Goal: Navigation & Orientation: Find specific page/section

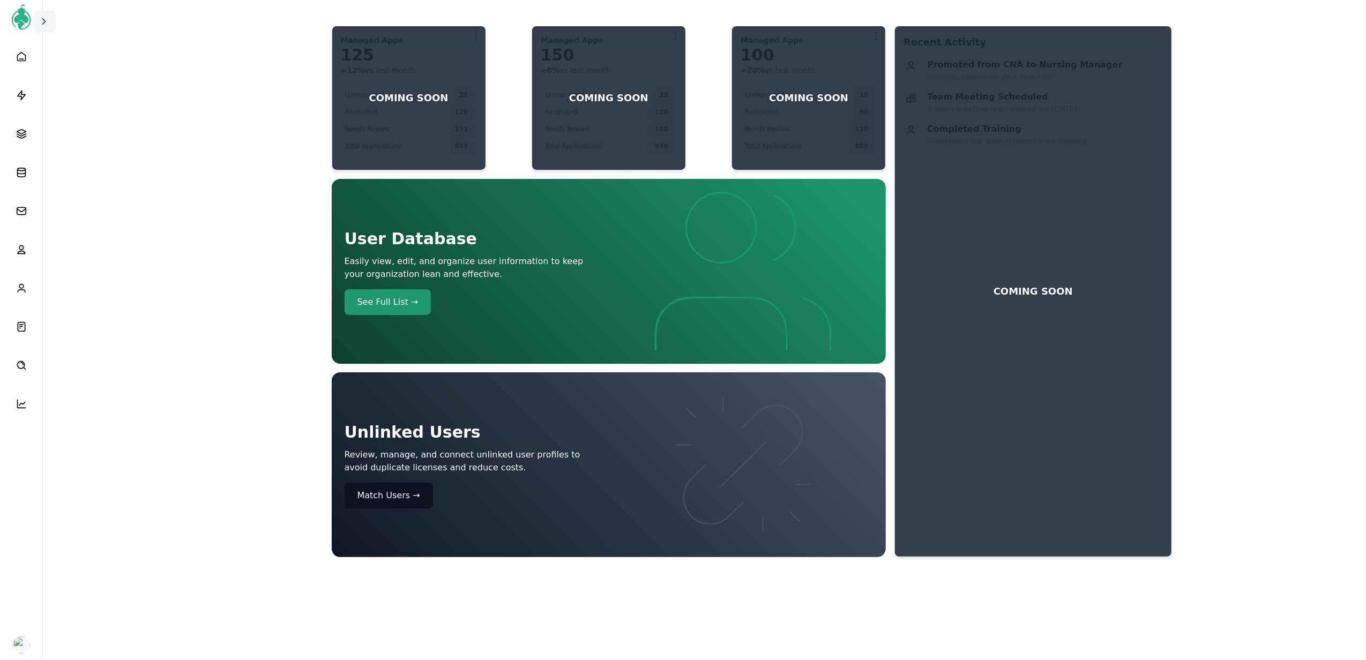
click at [36, 15] on button at bounding box center [44, 21] width 21 height 21
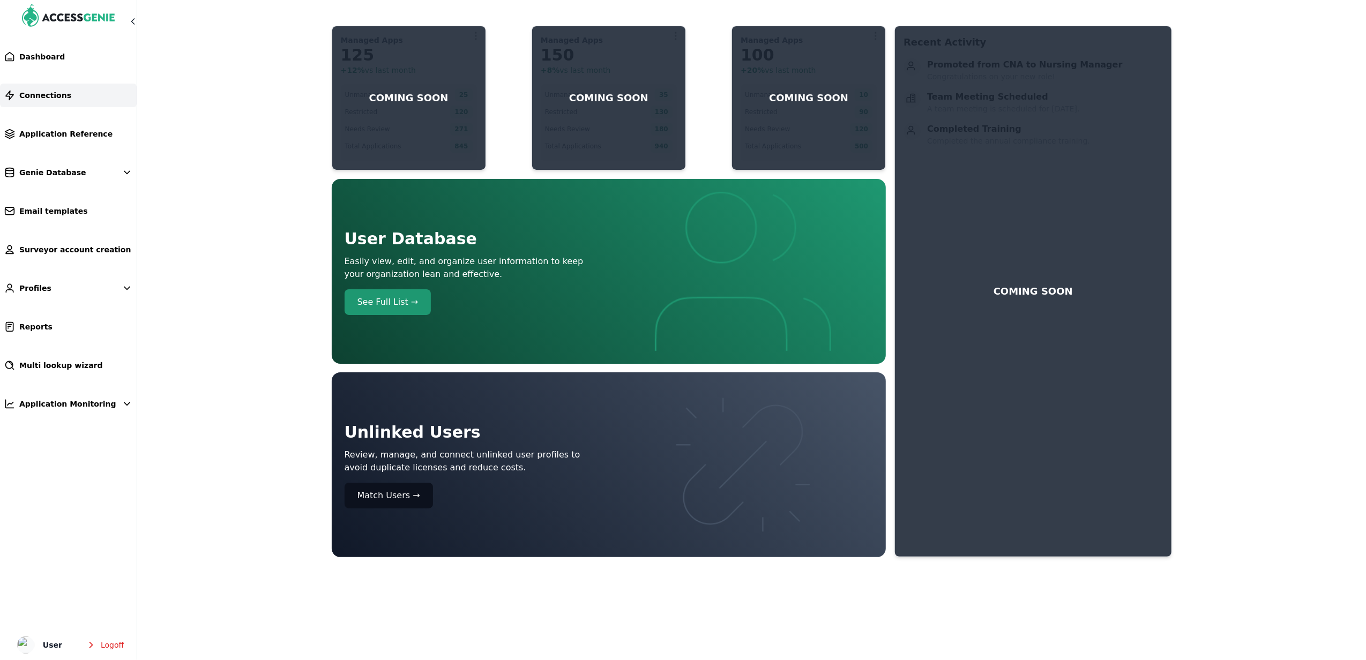
click at [68, 93] on link "Connections" at bounding box center [68, 96] width 137 height 24
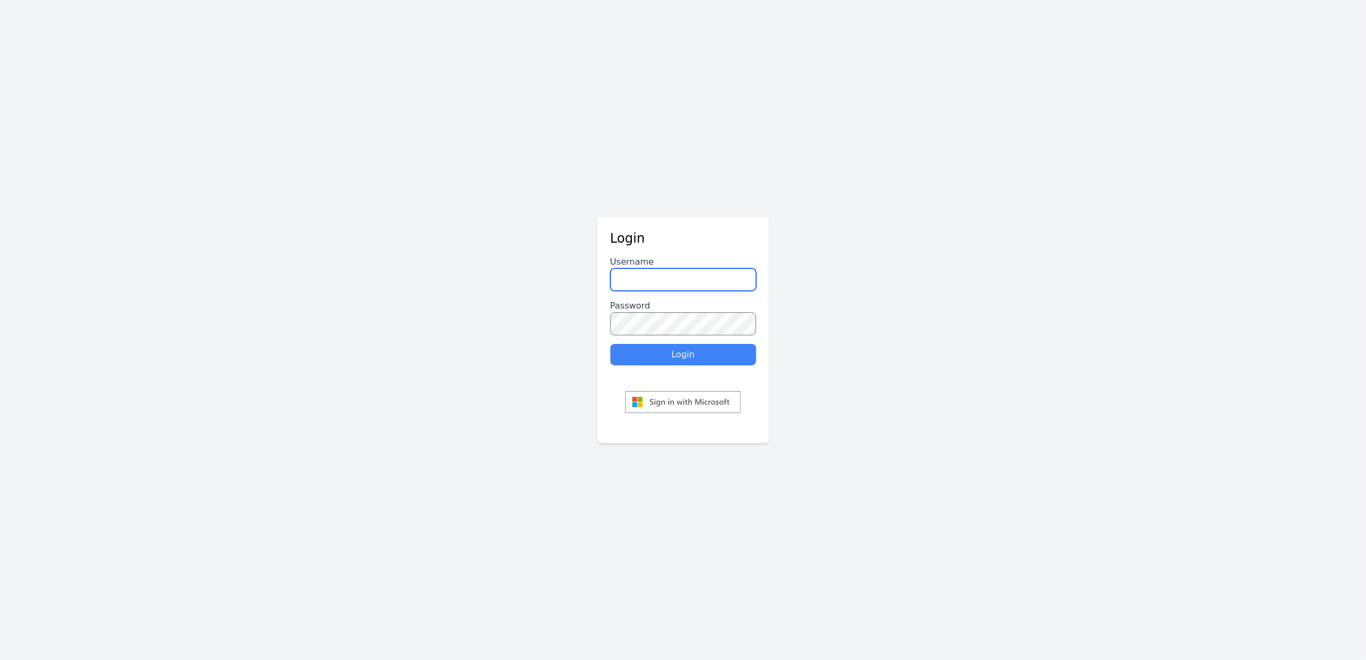
type input "******"
click at [673, 361] on button "Login" at bounding box center [683, 354] width 146 height 21
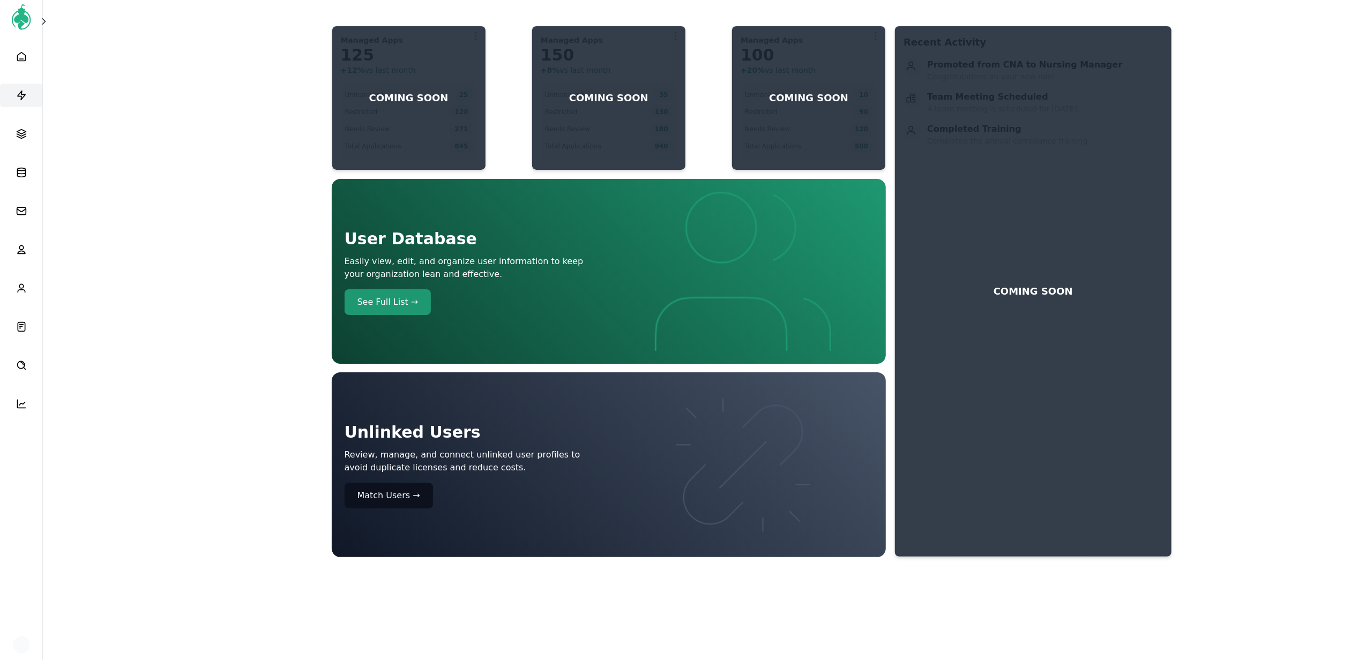
click at [37, 88] on link at bounding box center [21, 96] width 42 height 24
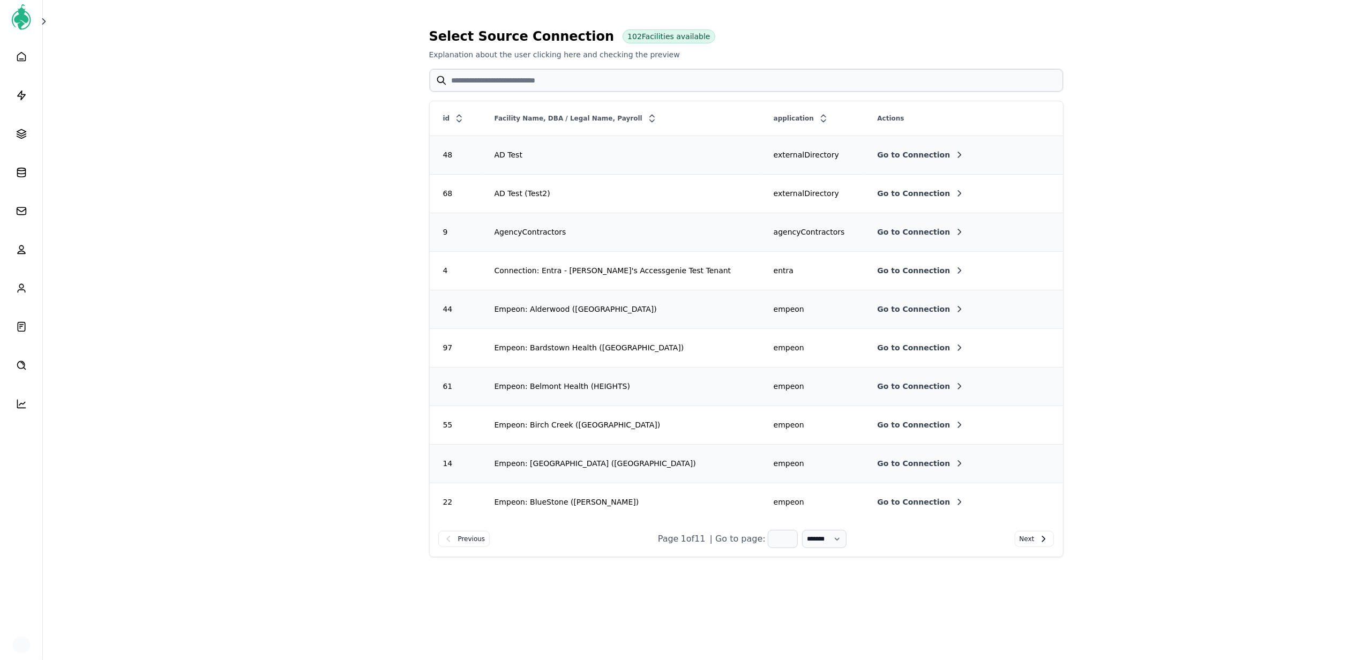
click at [459, 122] on icon at bounding box center [459, 118] width 4 height 7
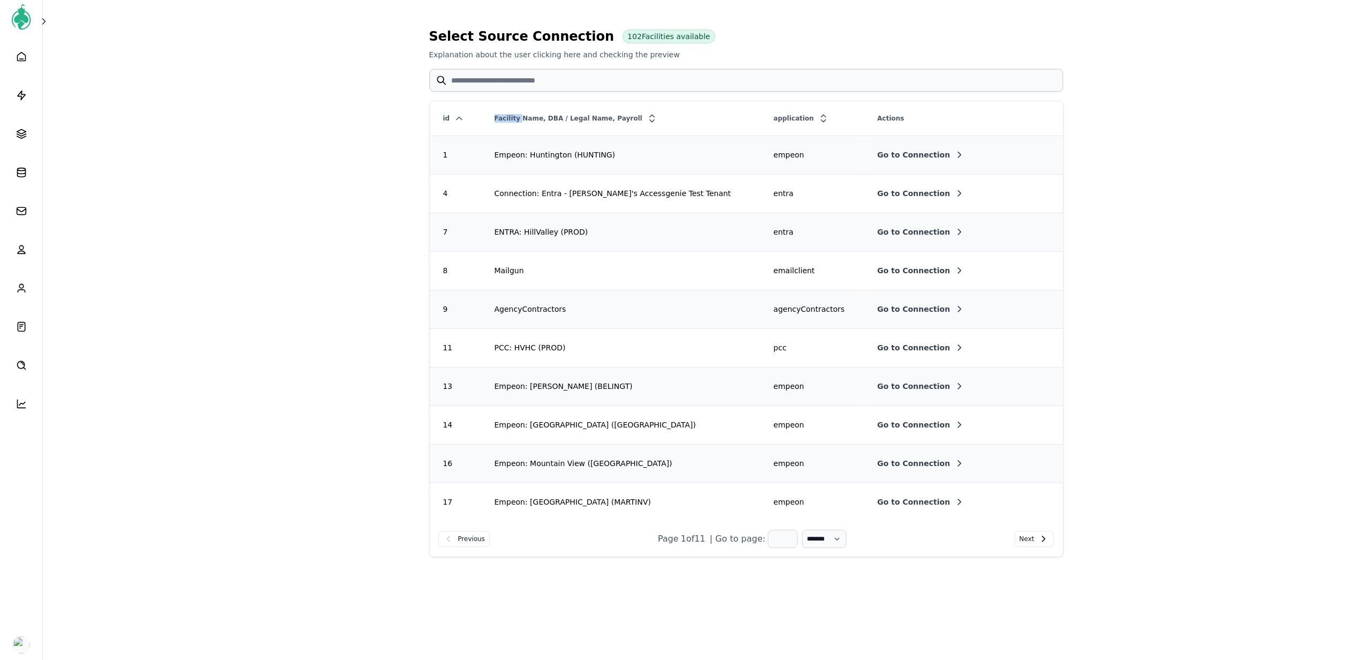
click at [459, 122] on icon at bounding box center [459, 118] width 11 height 11
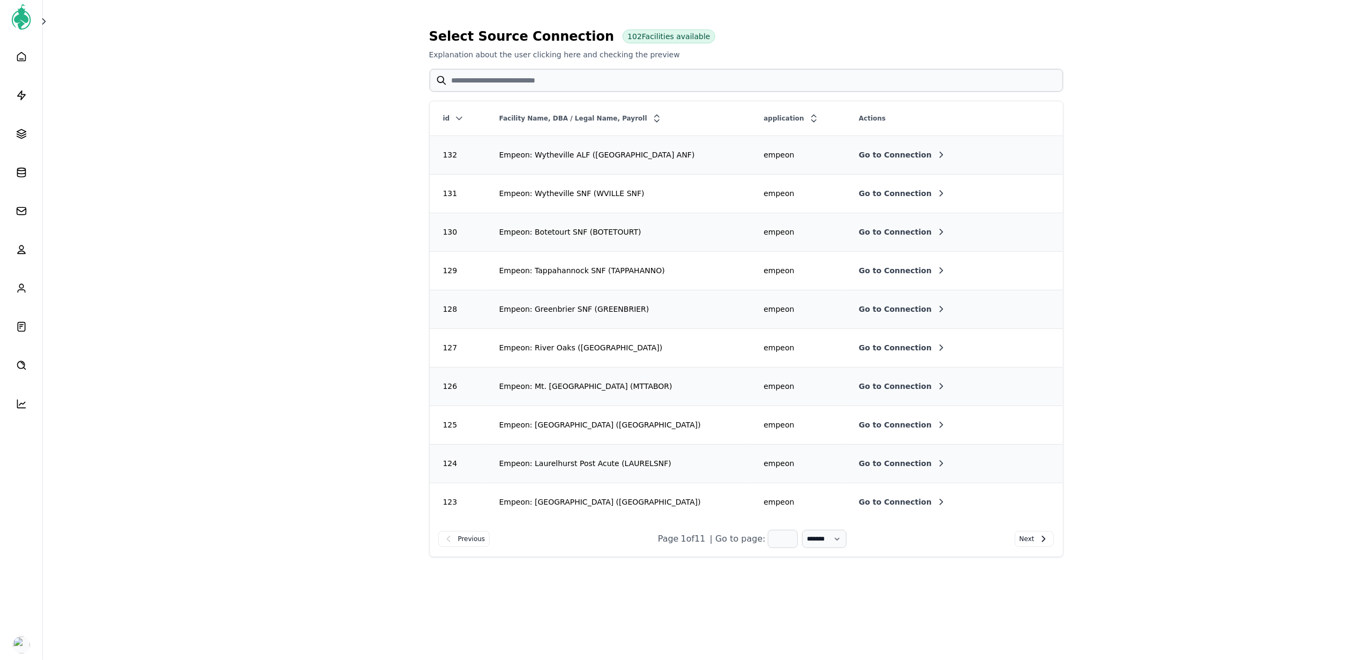
click at [668, 168] on td "Empeon: Wytheville ALF (WVILLE ANF)" at bounding box center [618, 155] width 265 height 39
click at [865, 157] on span "Go to Connection" at bounding box center [895, 154] width 73 height 11
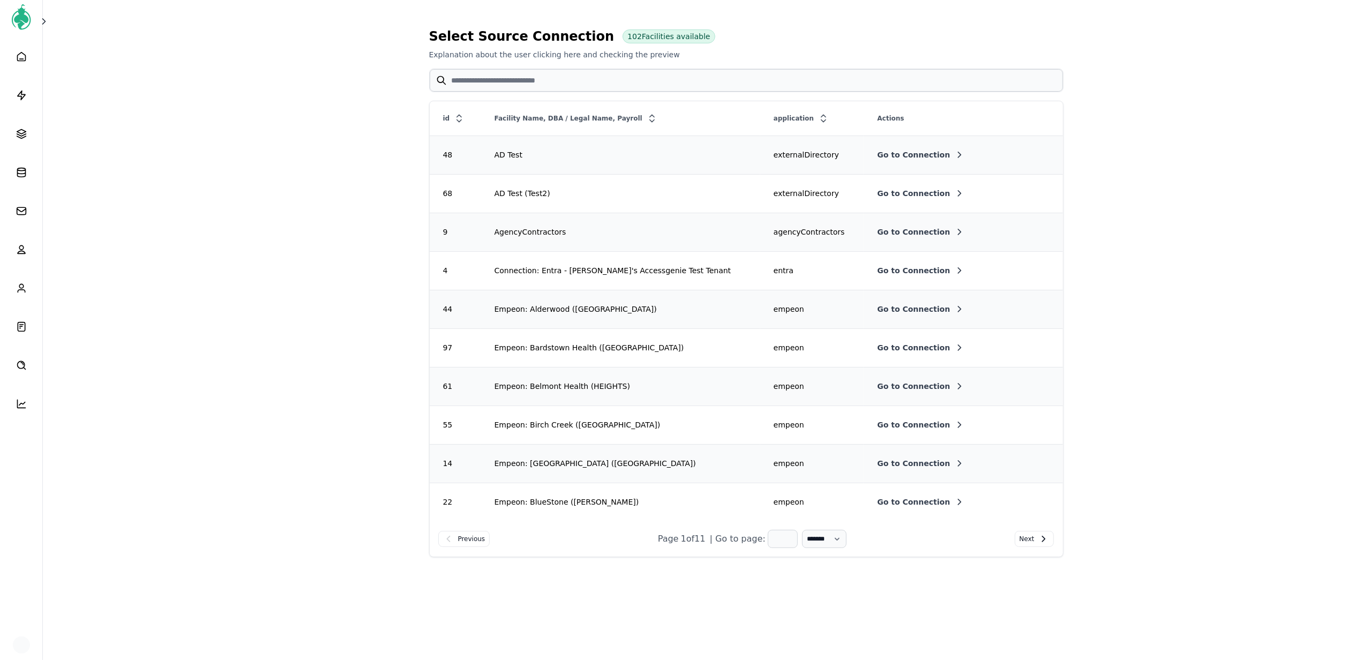
click at [460, 121] on icon at bounding box center [459, 118] width 4 height 7
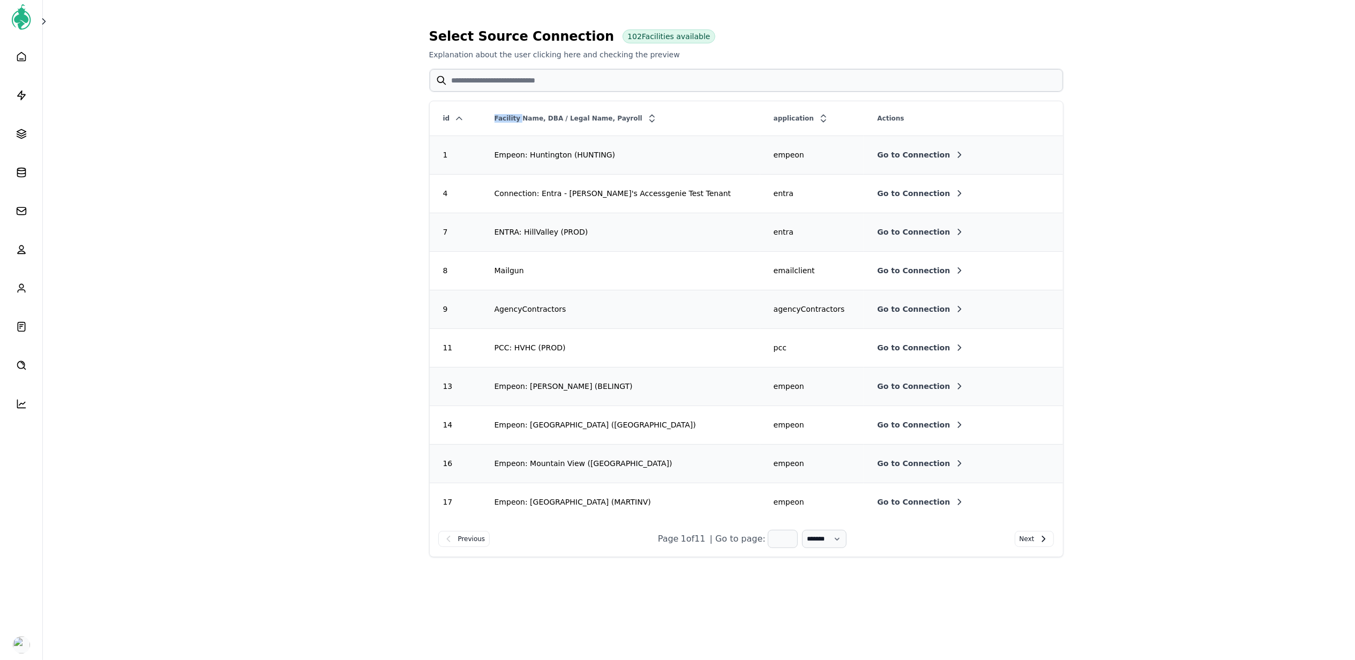
click at [460, 121] on icon at bounding box center [459, 118] width 11 height 11
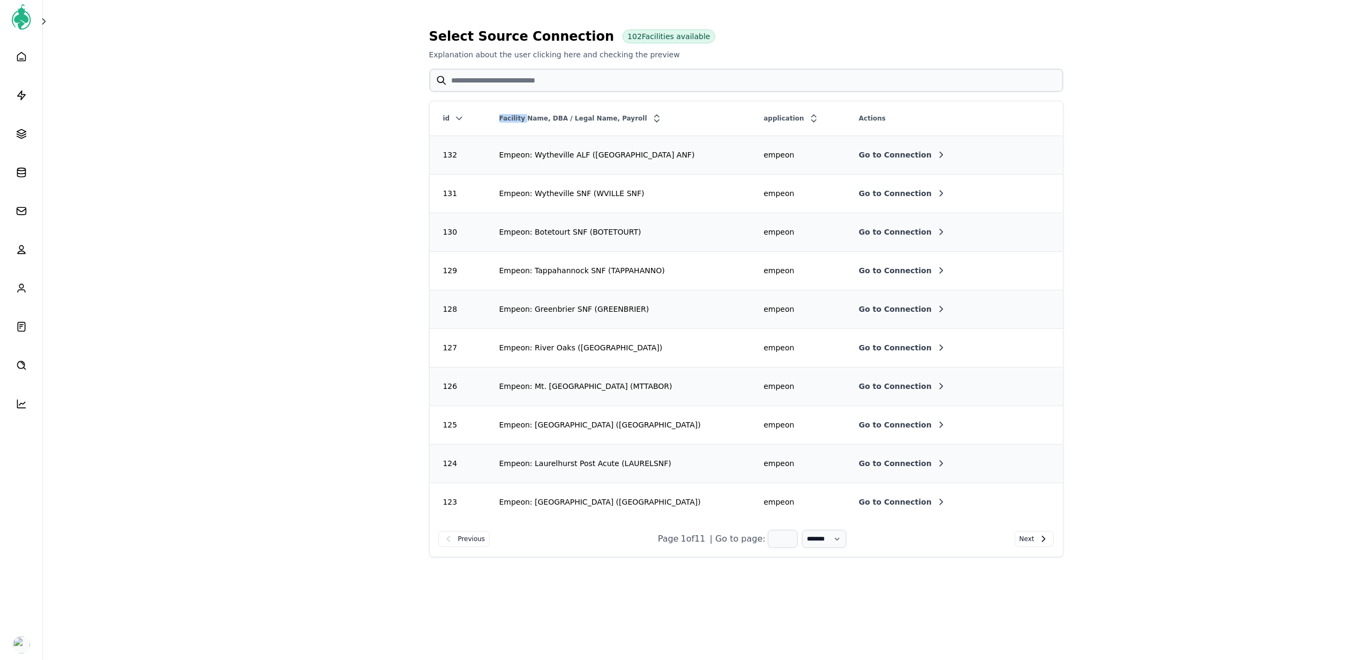
click at [895, 193] on button "Go to Connection" at bounding box center [903, 193] width 88 height 11
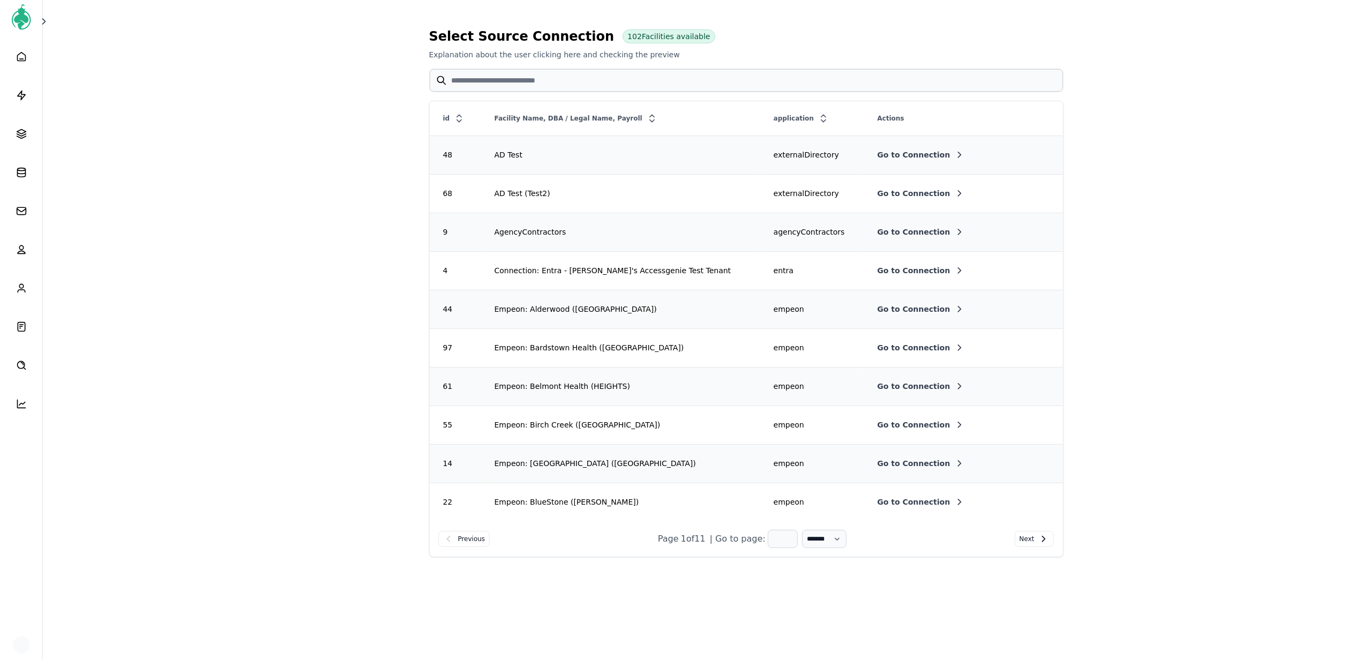
click at [463, 122] on icon at bounding box center [459, 118] width 11 height 11
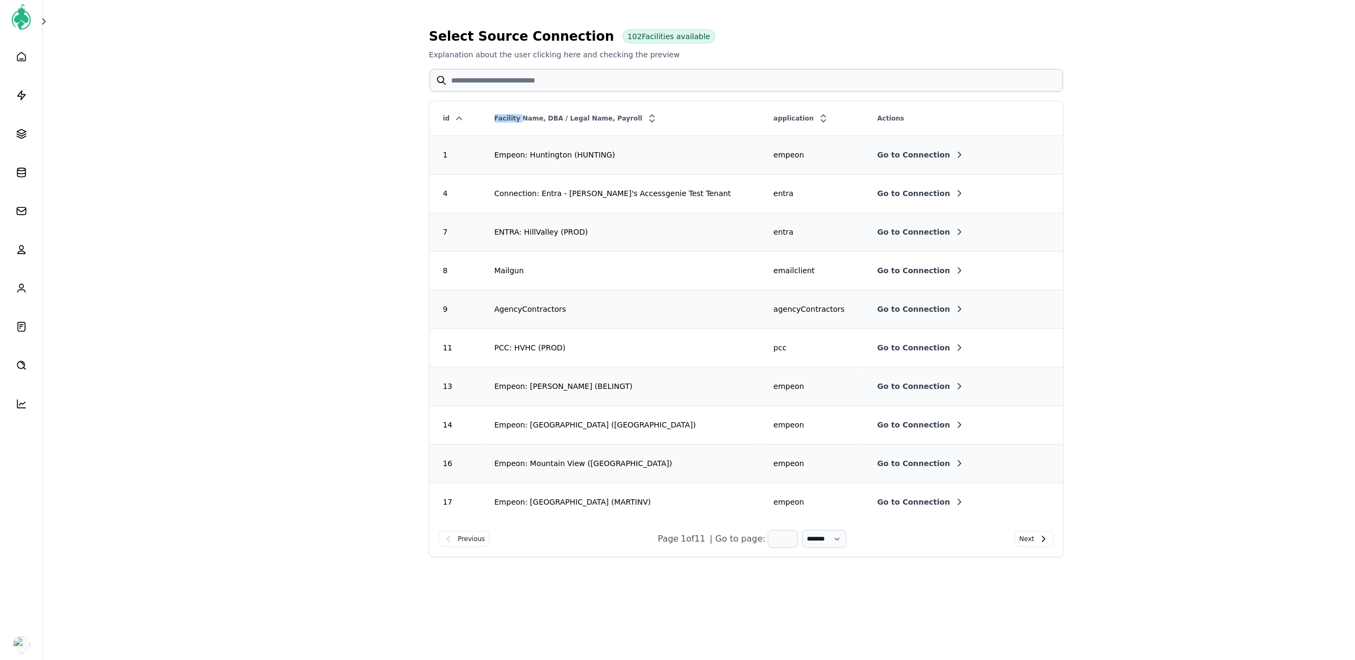
click at [463, 122] on icon at bounding box center [459, 118] width 11 height 11
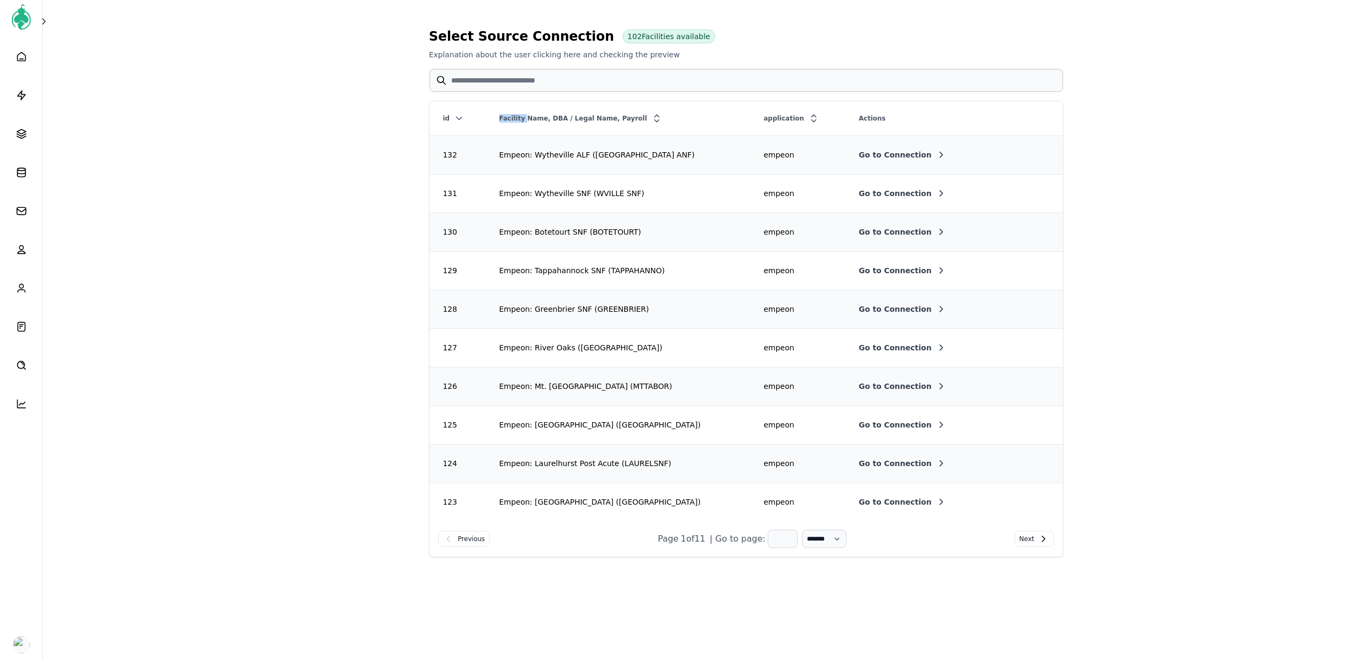
click at [872, 231] on span "Go to Connection" at bounding box center [895, 232] width 73 height 11
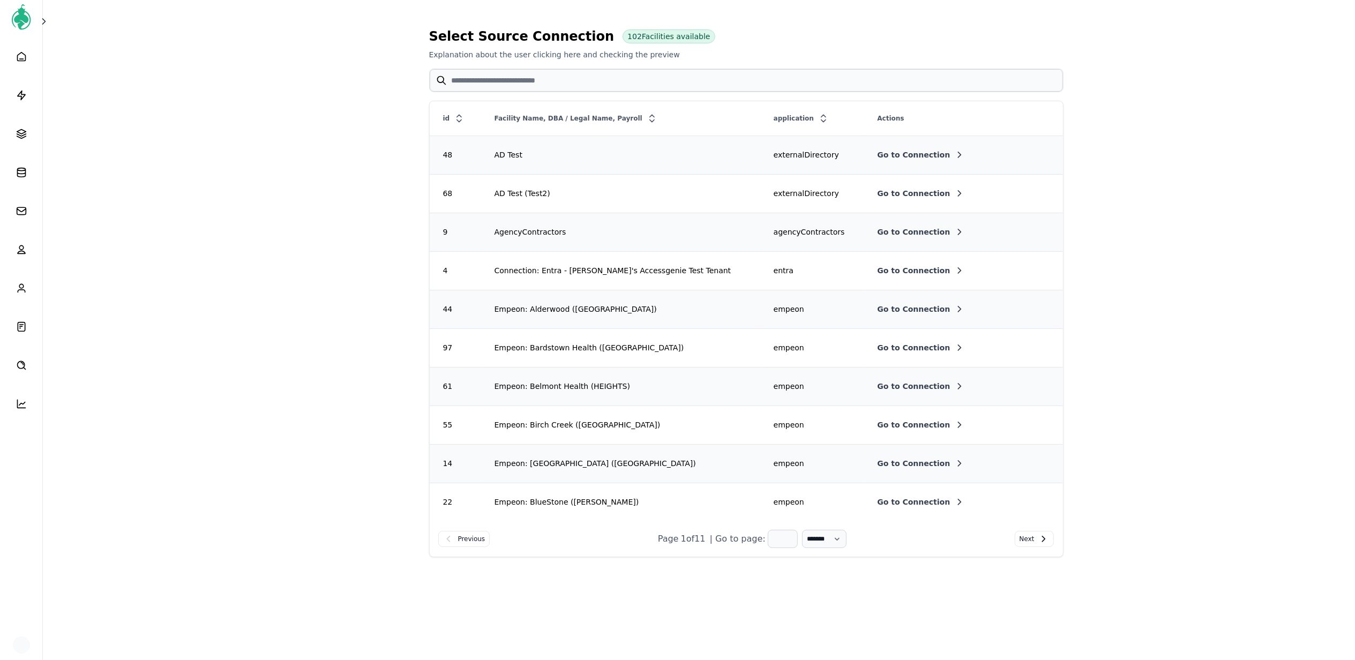
click at [463, 116] on icon at bounding box center [459, 118] width 11 height 11
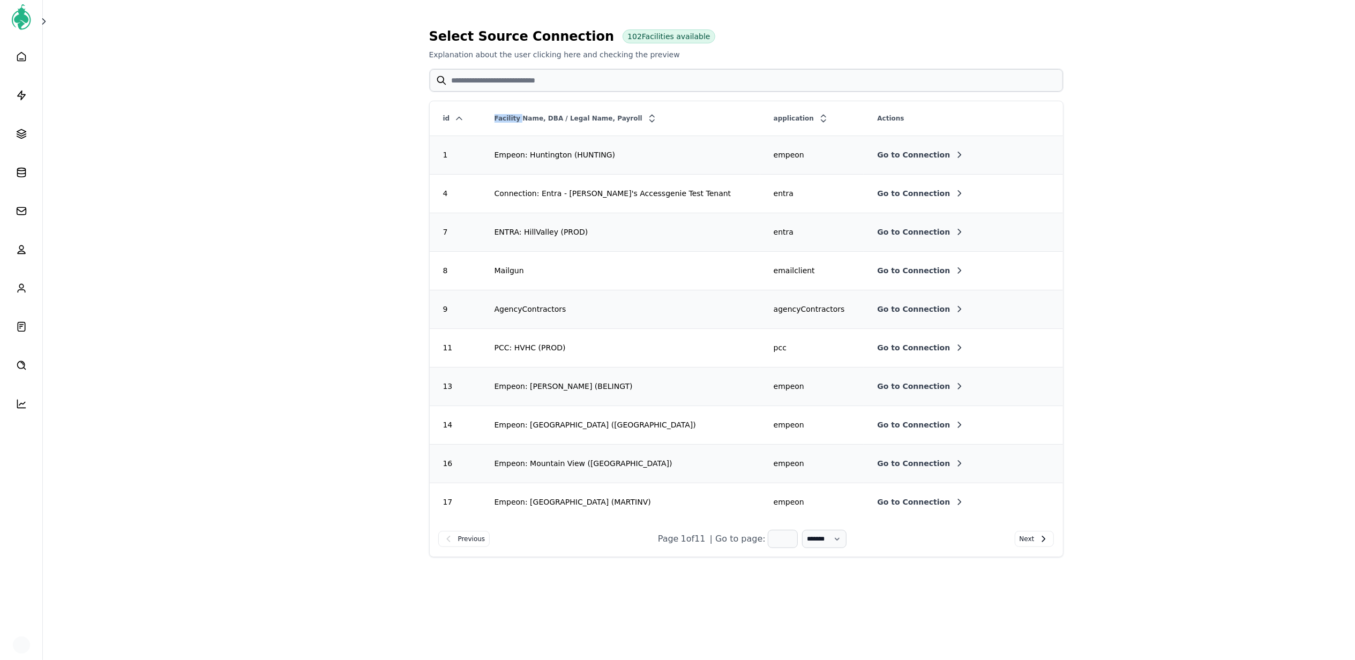
click at [463, 116] on icon at bounding box center [459, 118] width 11 height 11
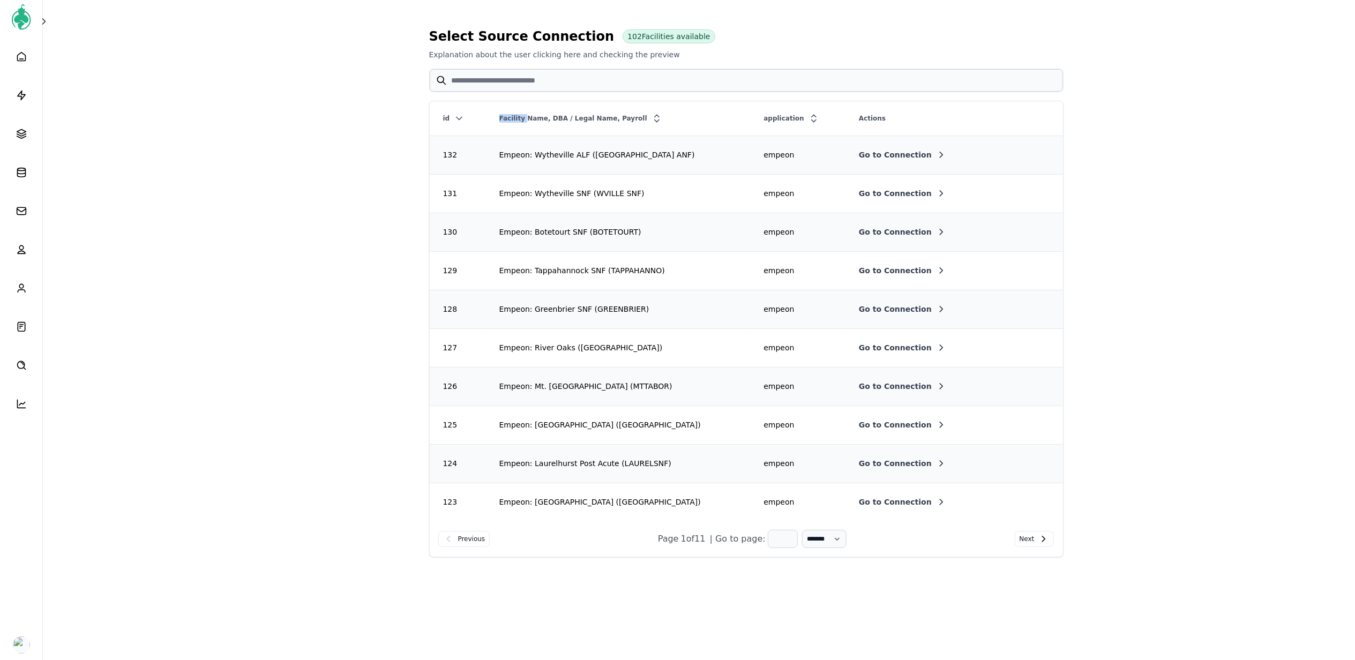
click at [879, 268] on span "Go to Connection" at bounding box center [895, 270] width 73 height 11
